Goal: Task Accomplishment & Management: Manage account settings

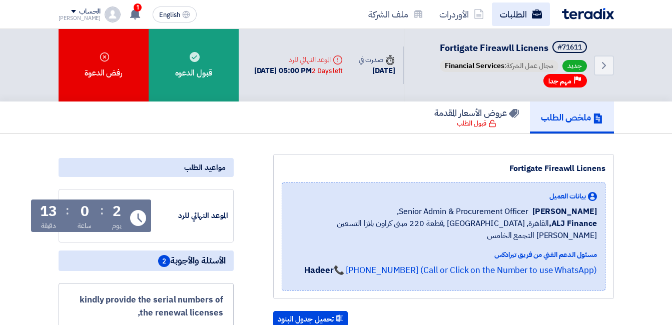
click at [533, 20] on link "الطلبات" at bounding box center [521, 15] width 58 height 24
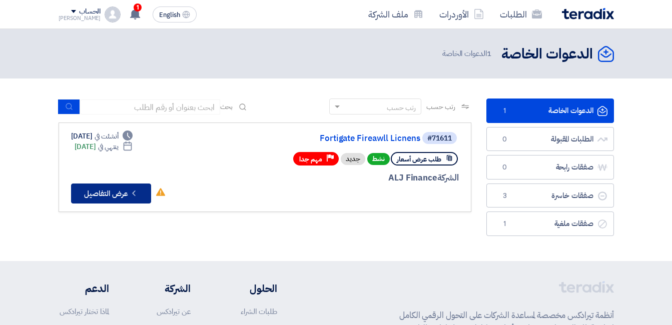
click at [121, 192] on button "Check details عرض التفاصيل" at bounding box center [111, 194] width 80 height 20
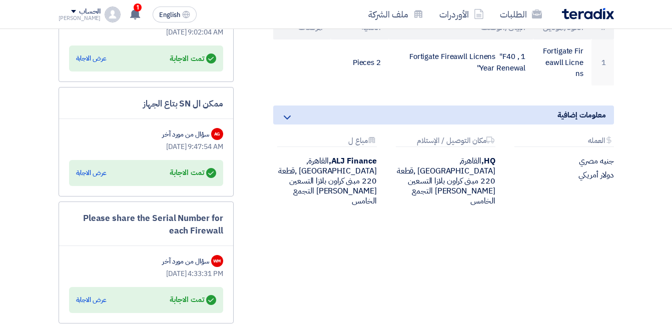
scroll to position [250, 0]
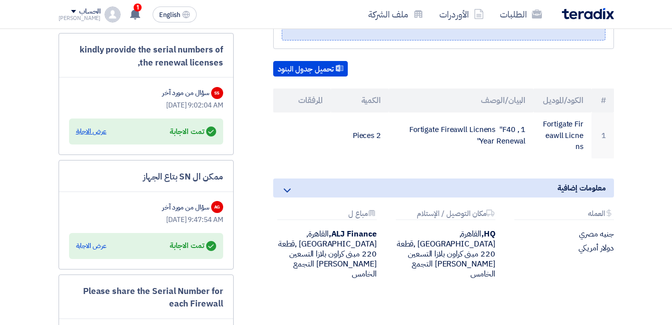
click at [96, 133] on div "عرض الاجابة" at bounding box center [91, 132] width 31 height 10
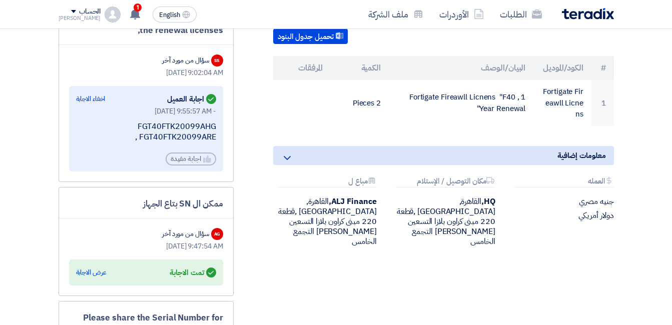
scroll to position [300, 0]
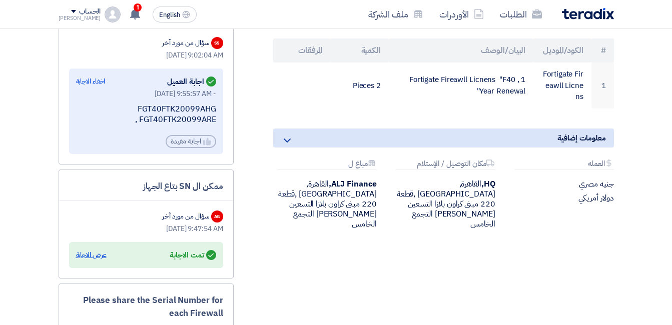
click at [90, 252] on div "عرض الاجابة" at bounding box center [91, 255] width 31 height 10
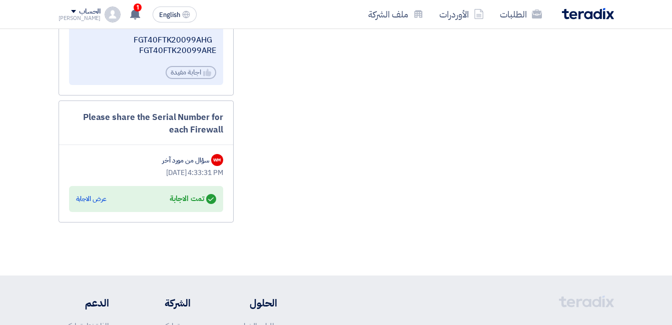
scroll to position [550, 0]
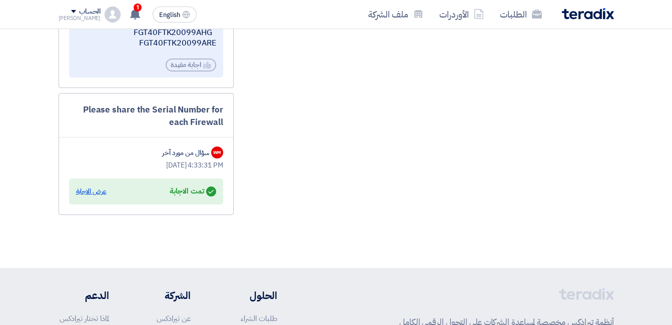
click at [94, 191] on div "عرض الاجابة" at bounding box center [91, 192] width 31 height 10
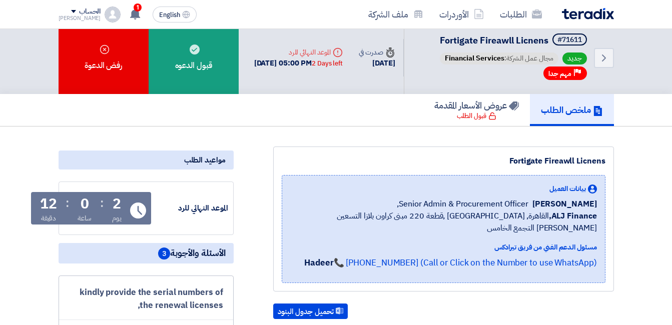
scroll to position [0, 0]
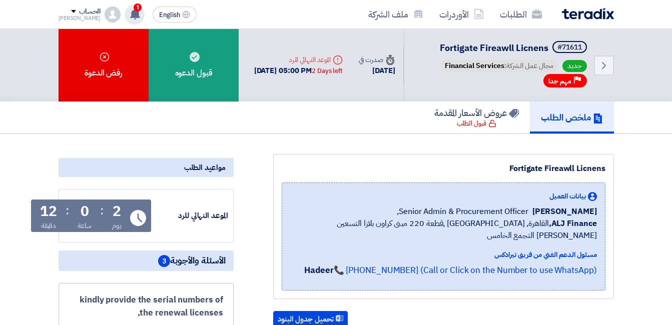
click at [129, 12] on div "1 تم نشر طلب عروض أسعار جديد - شاهد التفاصيل [DATE] تم نشر طلب عروض أسعار جديد …" at bounding box center [135, 15] width 20 height 20
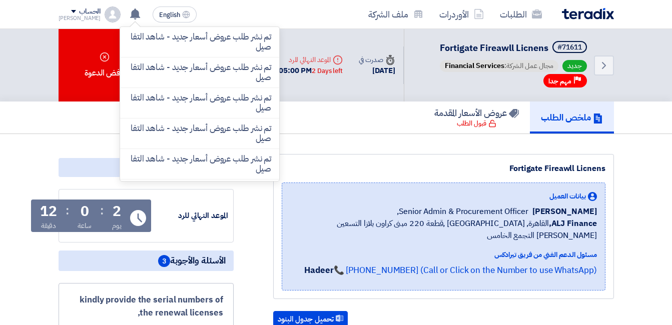
click at [318, 161] on div "Fortigate Fireawll Licnens بيانات العميل [PERSON_NAME] Senior Admin & Procureme…" at bounding box center [443, 226] width 341 height 145
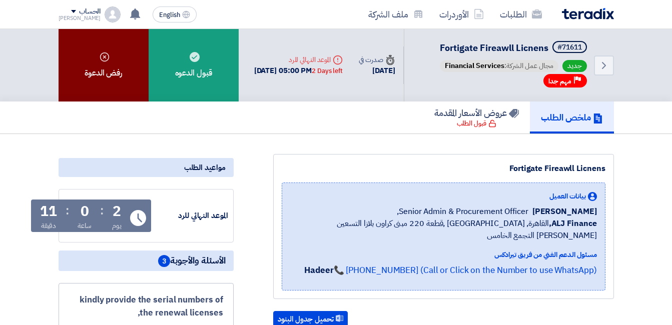
click at [128, 60] on div "رفض الدعوة" at bounding box center [104, 65] width 90 height 73
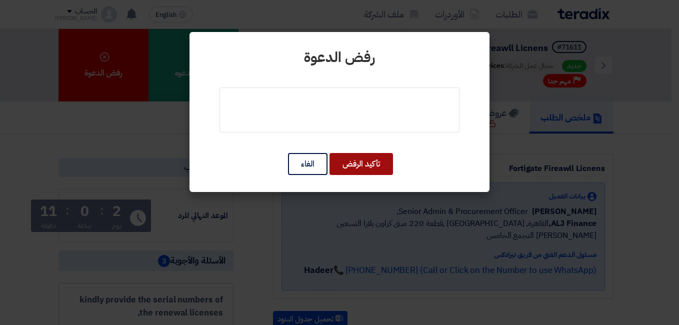
click at [377, 169] on button "تأكيد الرفض" at bounding box center [362, 164] width 64 height 22
